Goal: Information Seeking & Learning: Learn about a topic

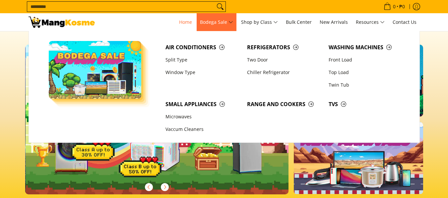
scroll to position [0, 263]
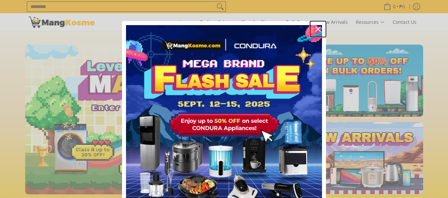
click at [315, 27] on icon "close icon" at bounding box center [317, 29] width 5 height 5
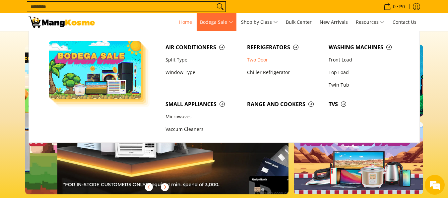
scroll to position [0, 527]
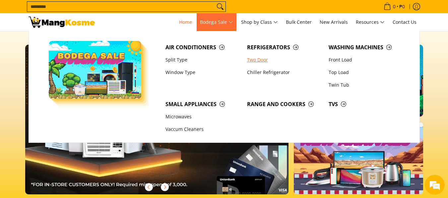
click at [255, 60] on link "Two Door" at bounding box center [285, 60] width 82 height 13
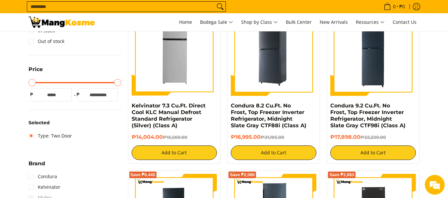
scroll to position [145, 0]
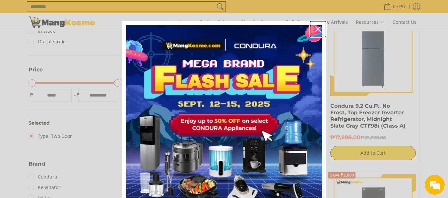
click at [315, 28] on icon "close icon" at bounding box center [317, 29] width 5 height 5
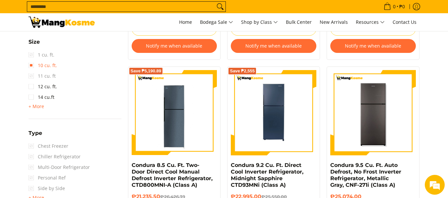
scroll to position [0, 0]
click at [33, 63] on link "10 cu. ft." at bounding box center [42, 65] width 28 height 11
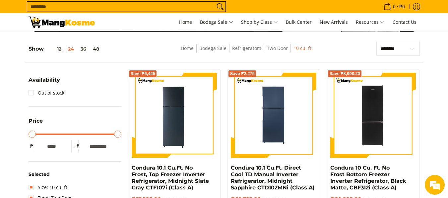
scroll to position [83, 0]
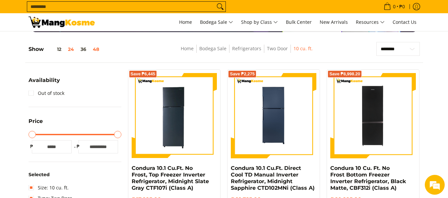
click at [94, 47] on button "48" at bounding box center [95, 49] width 13 height 5
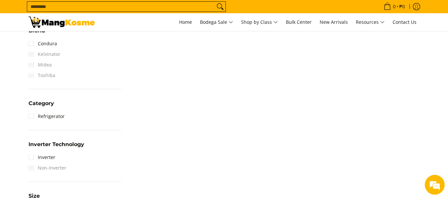
scroll to position [278, 0]
click at [34, 44] on link "Condura" at bounding box center [42, 44] width 28 height 11
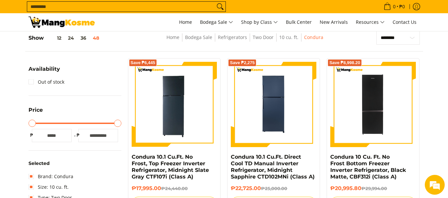
scroll to position [93, 0]
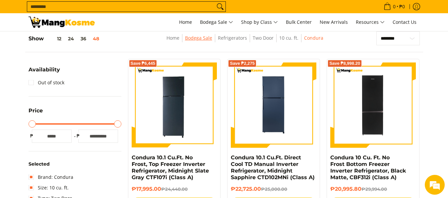
click at [194, 40] on link "Bodega Sale" at bounding box center [198, 38] width 27 height 6
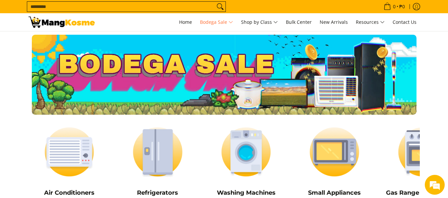
scroll to position [60, 0]
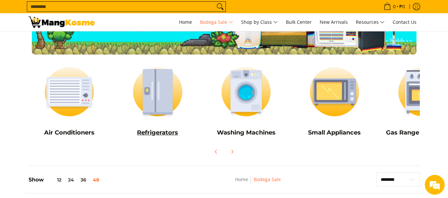
click at [163, 90] on img at bounding box center [158, 91] width 82 height 61
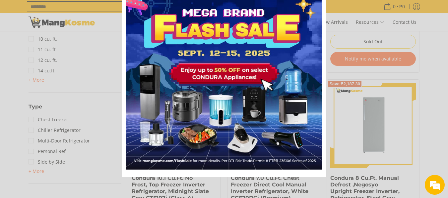
scroll to position [4, 0]
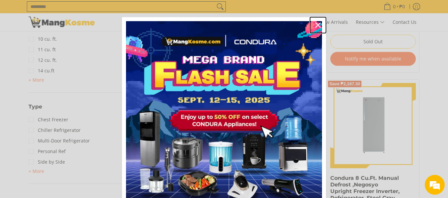
click at [316, 23] on icon "close icon" at bounding box center [317, 25] width 5 height 5
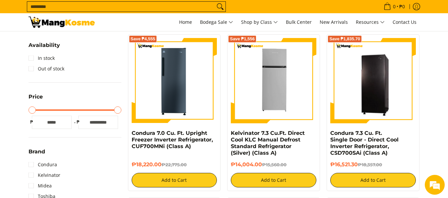
scroll to position [0, 0]
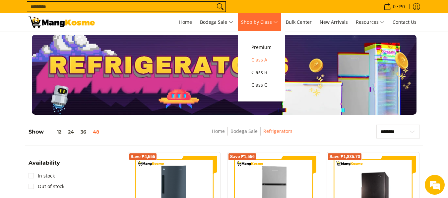
click at [258, 59] on span "Class A" at bounding box center [261, 60] width 20 height 8
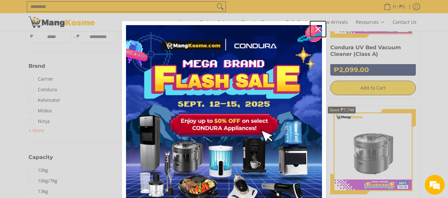
click at [316, 29] on icon "close icon" at bounding box center [317, 29] width 5 height 5
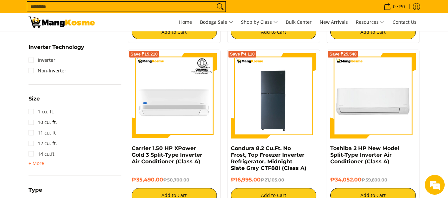
scroll to position [581, 0]
